Goal: Information Seeking & Learning: Learn about a topic

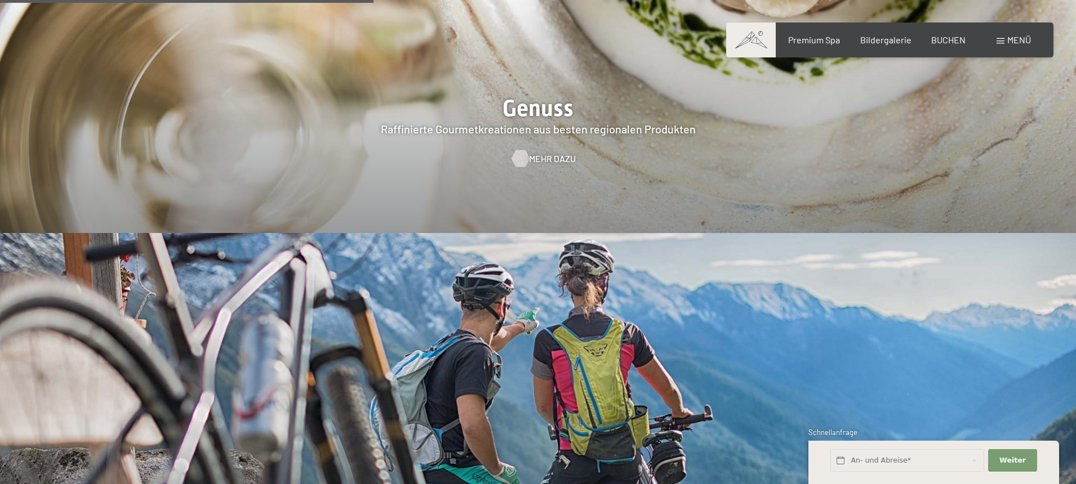
scroll to position [2193, 0]
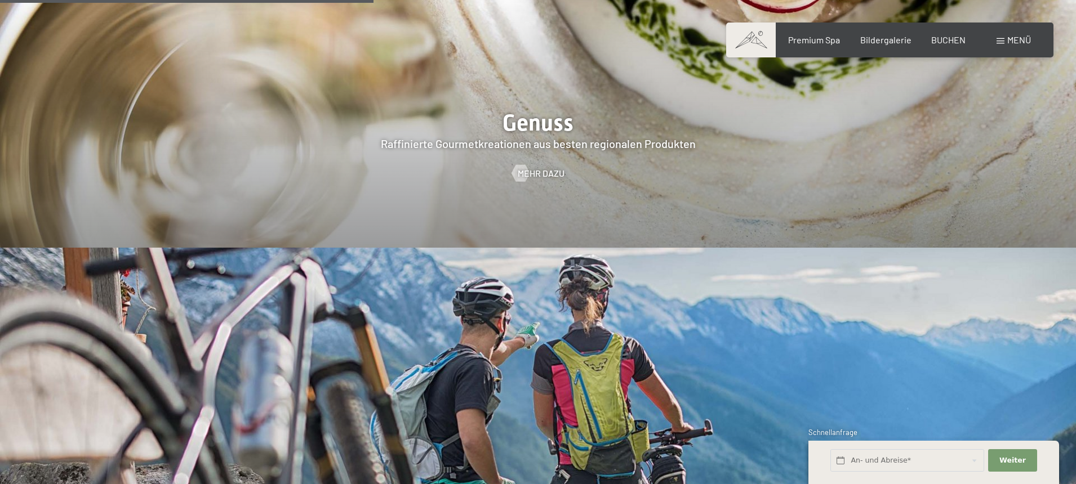
click at [546, 112] on div at bounding box center [538, 17] width 1076 height 461
click at [537, 167] on span "Mehr dazu" at bounding box center [552, 173] width 47 height 12
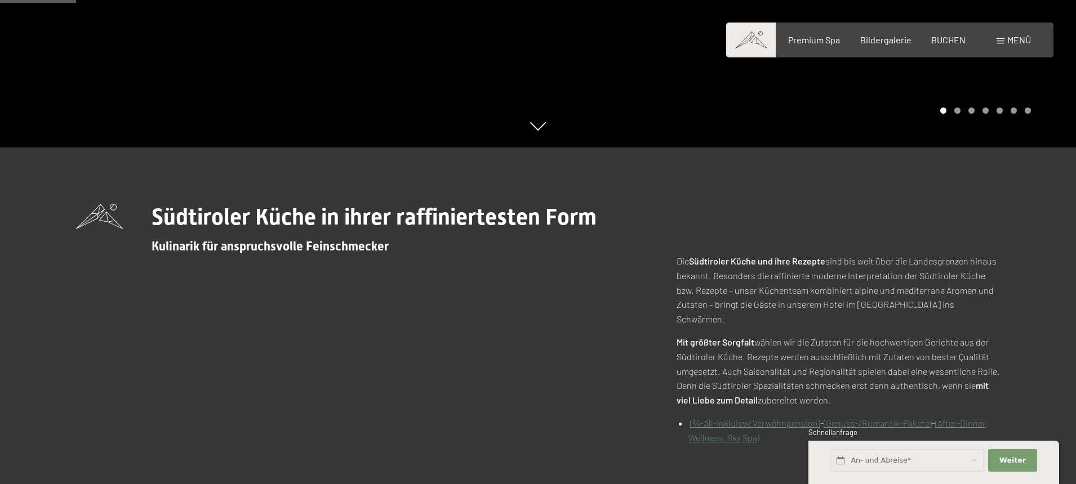
scroll to position [430, 0]
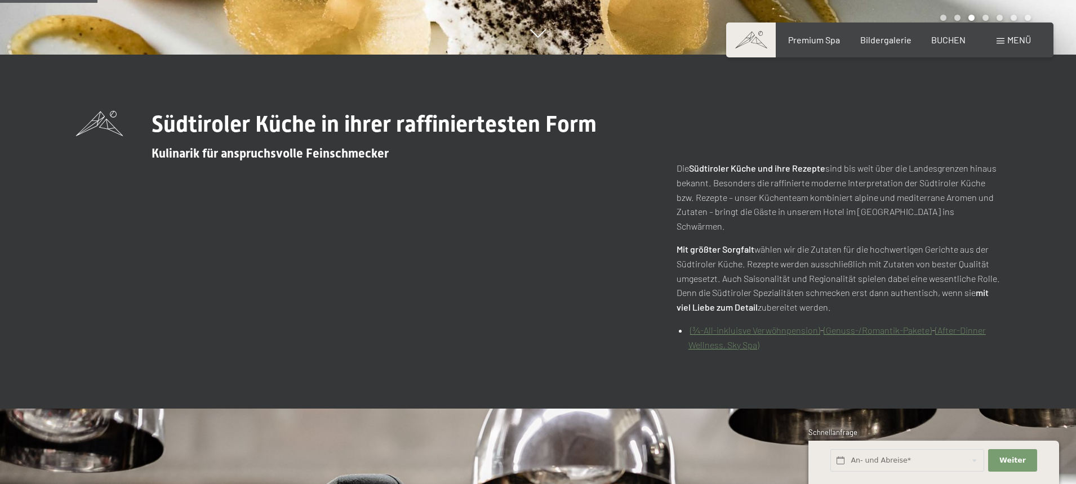
click at [862, 325] on link "(Genuss-/Romantik-Pakete)" at bounding box center [878, 330] width 108 height 11
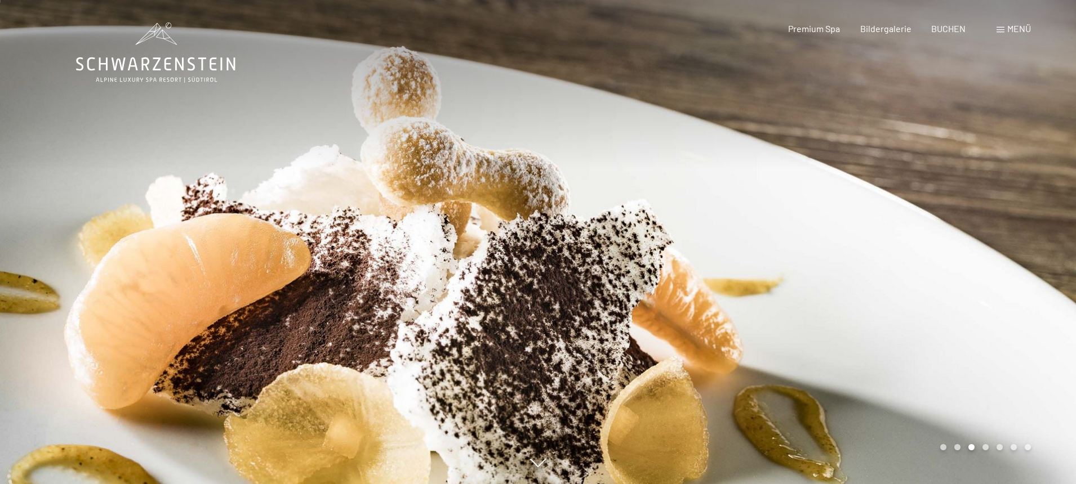
scroll to position [521, 0]
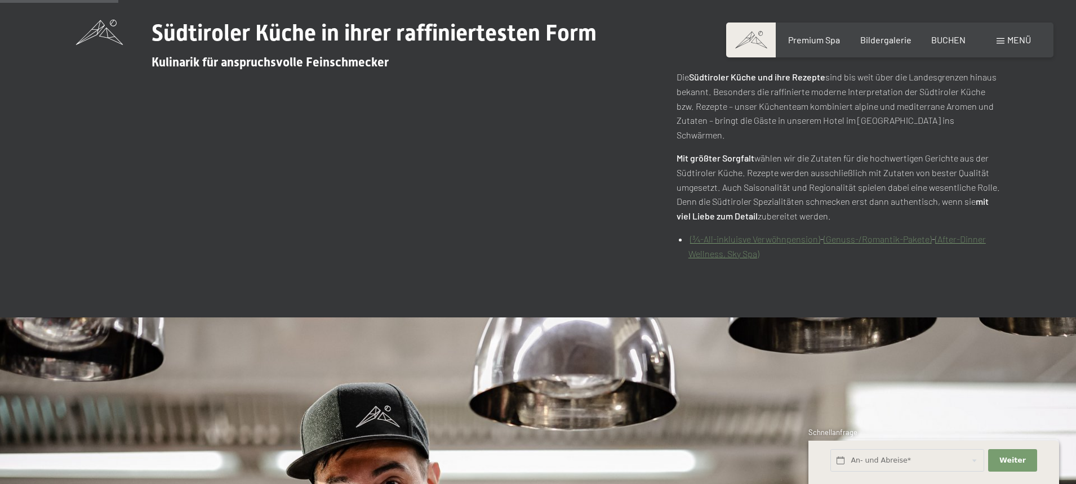
click at [756, 234] on link "(¾-All-inkluisve Verwöhnpension)" at bounding box center [755, 239] width 130 height 11
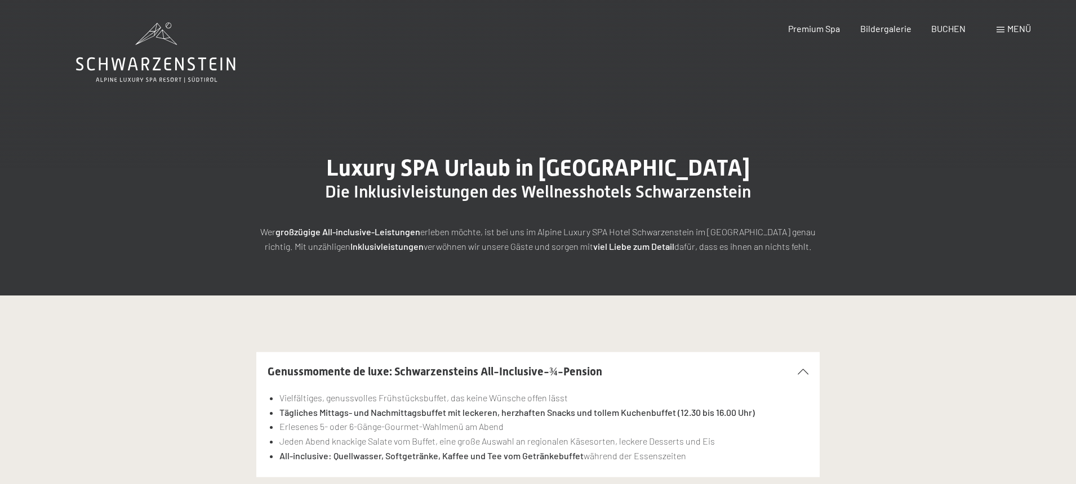
scroll to position [87, 0]
